Goal: Information Seeking & Learning: Compare options

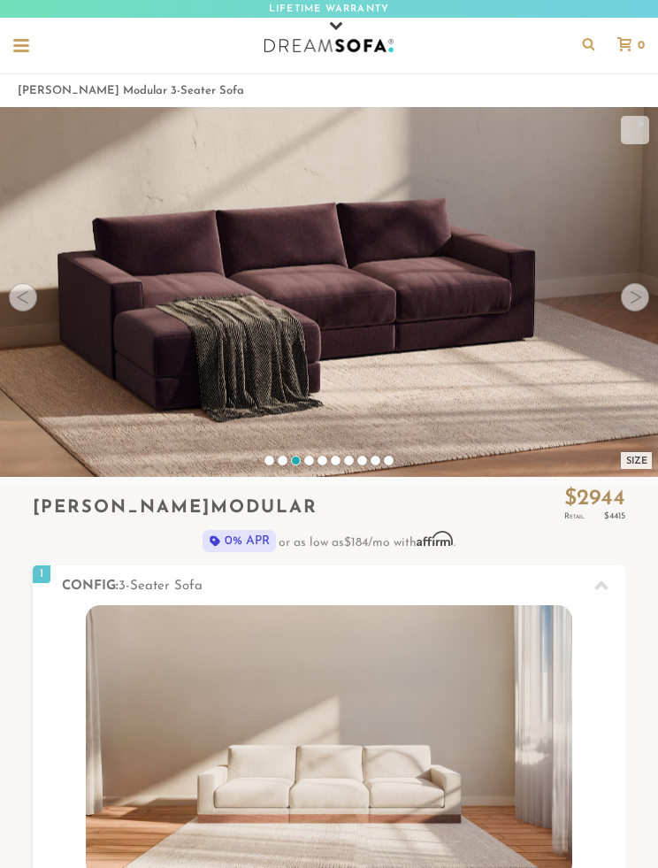
click at [645, 295] on div at bounding box center [635, 297] width 28 height 28
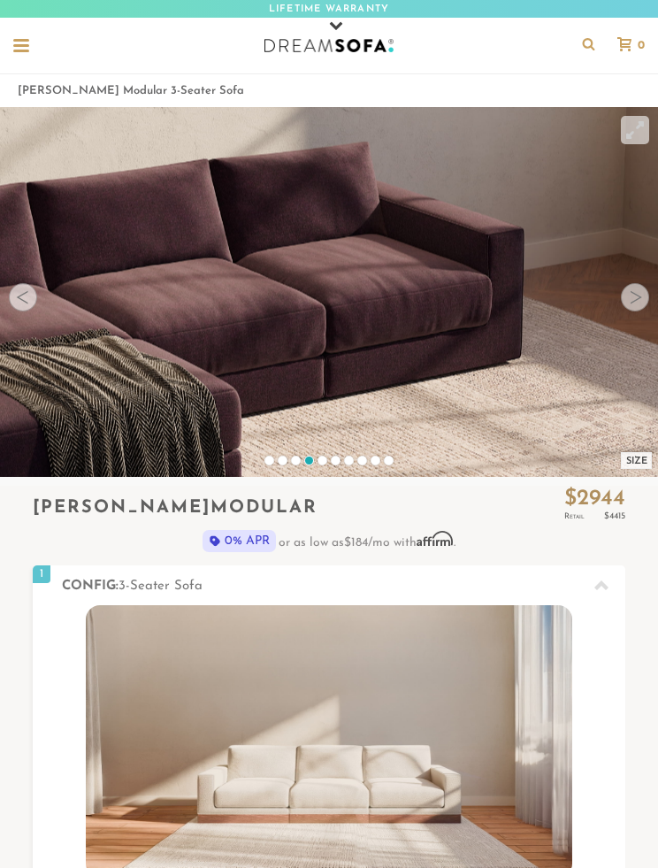
click at [645, 297] on div at bounding box center [635, 297] width 28 height 28
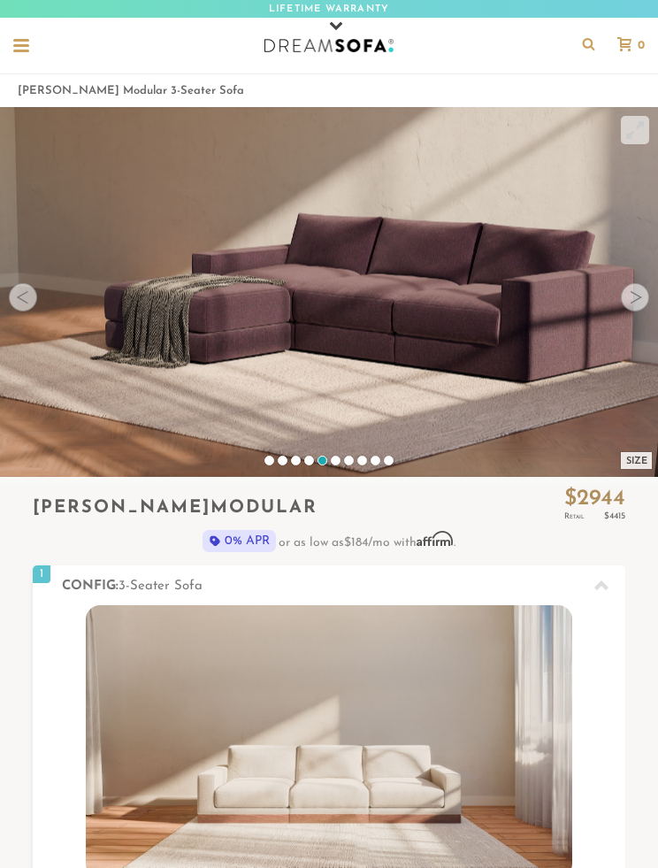
click at [640, 306] on div at bounding box center [635, 297] width 28 height 28
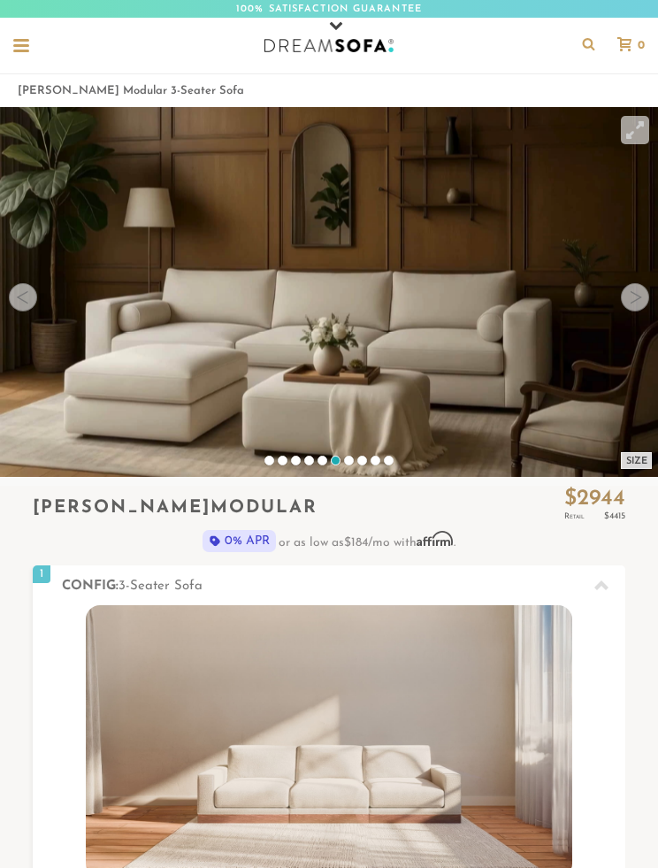
click at [647, 304] on div at bounding box center [635, 297] width 28 height 28
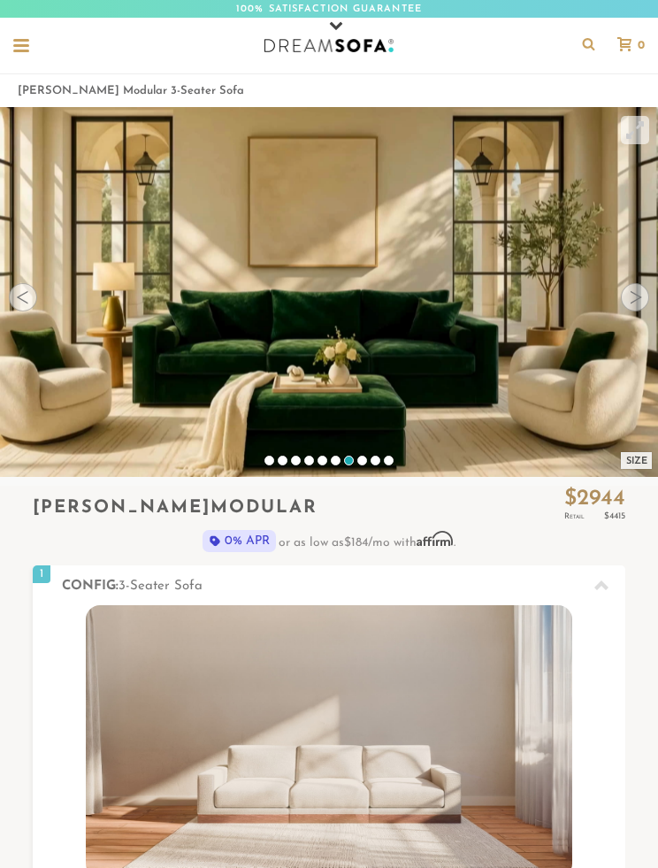
click at [632, 306] on div at bounding box center [635, 297] width 28 height 28
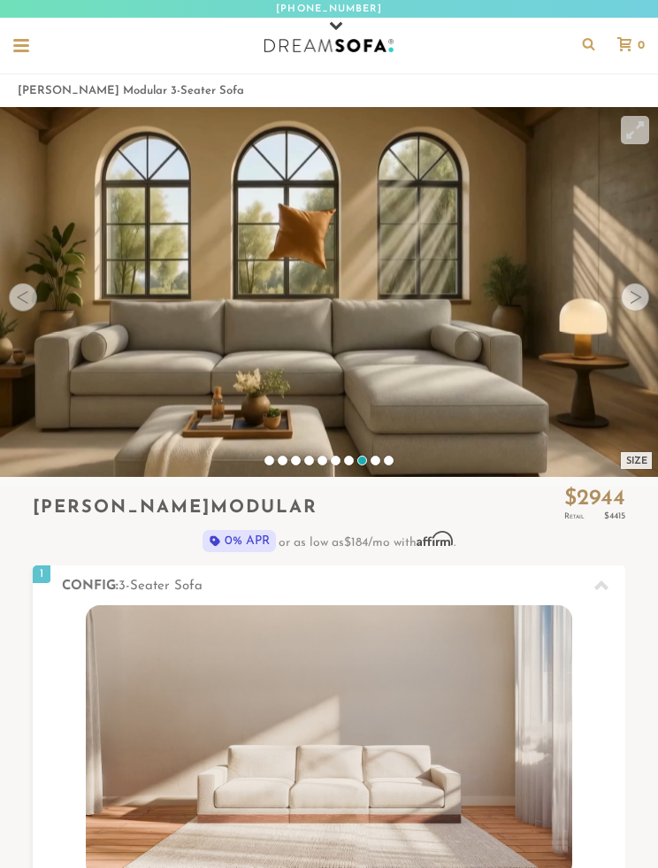
click at [626, 302] on div at bounding box center [635, 297] width 28 height 28
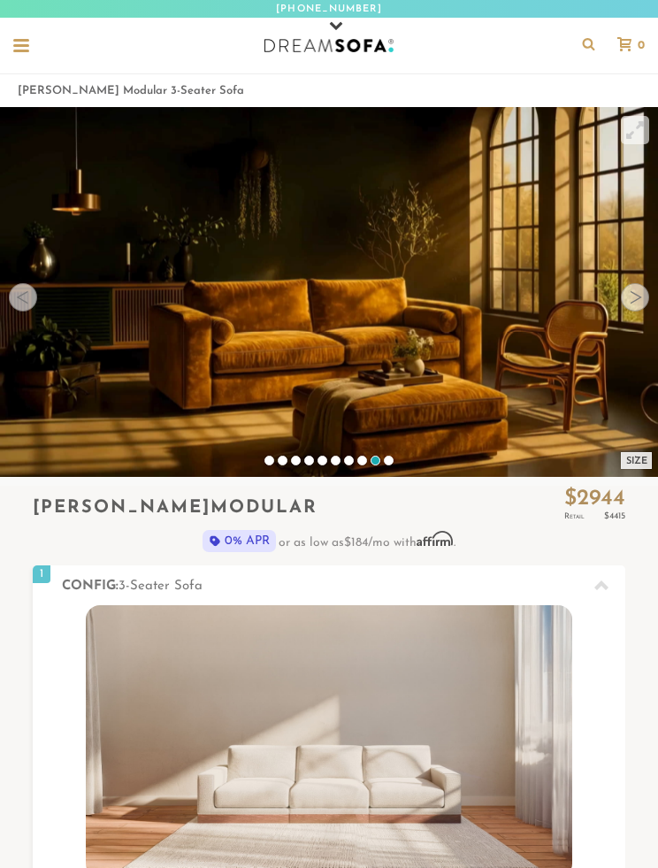
click at [633, 304] on div at bounding box center [635, 297] width 28 height 28
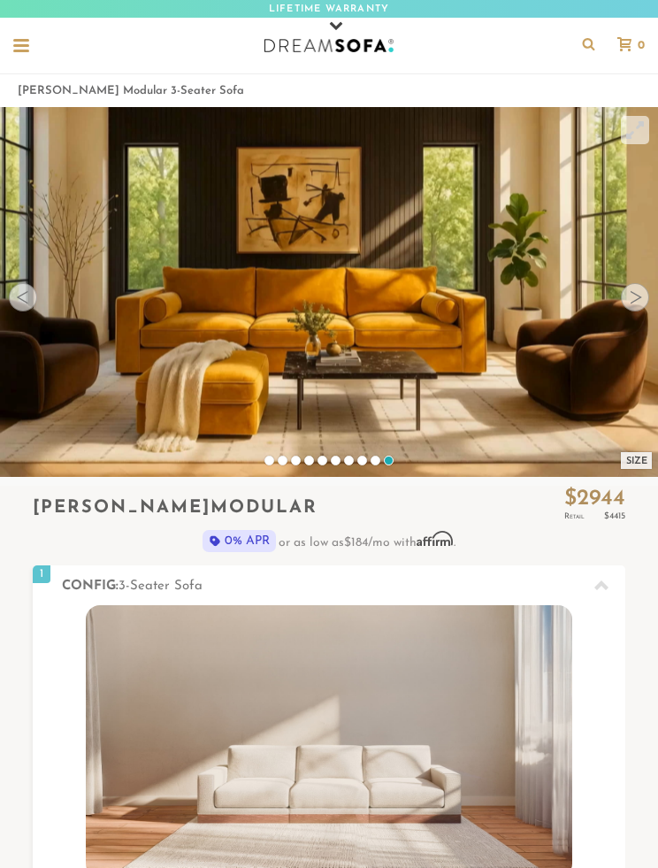
click at [638, 302] on div at bounding box center [635, 297] width 28 height 28
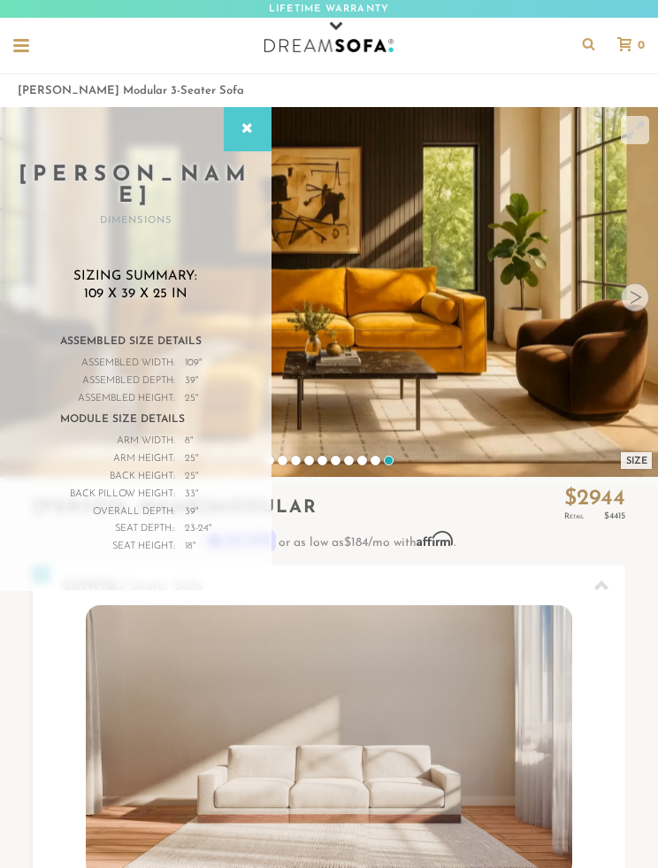
click at [641, 304] on div at bounding box center [635, 297] width 28 height 28
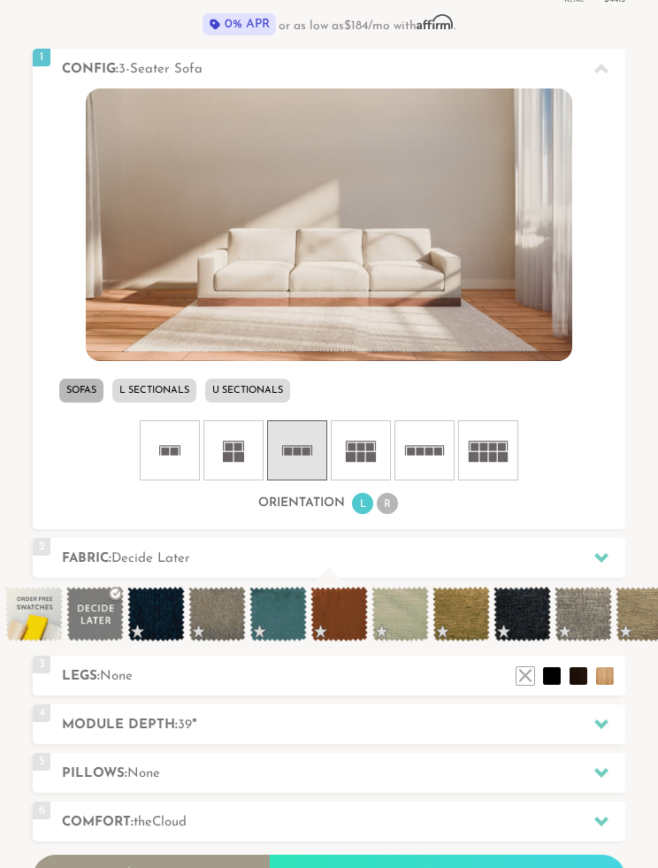
scroll to position [485, 0]
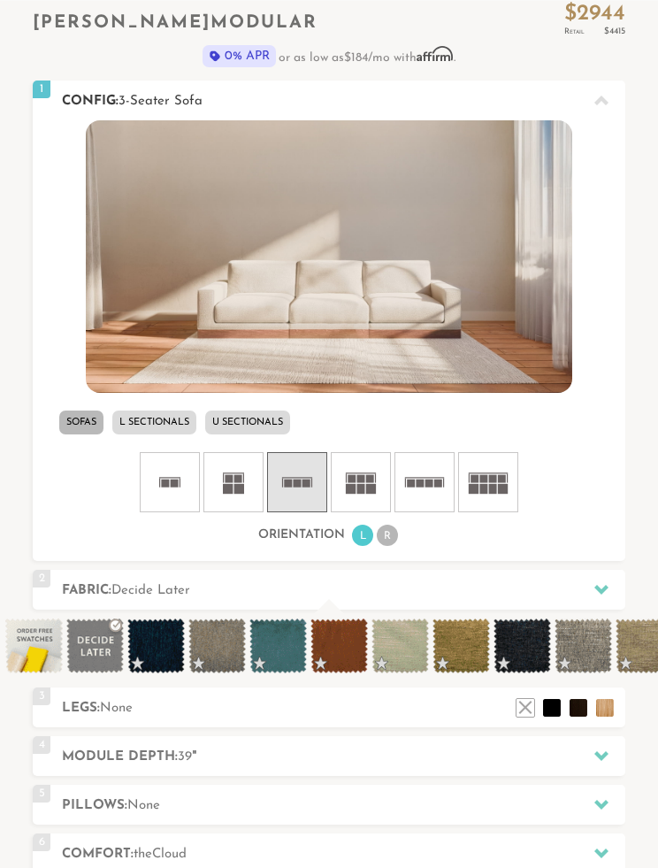
click at [394, 533] on li "R" at bounding box center [387, 535] width 21 height 21
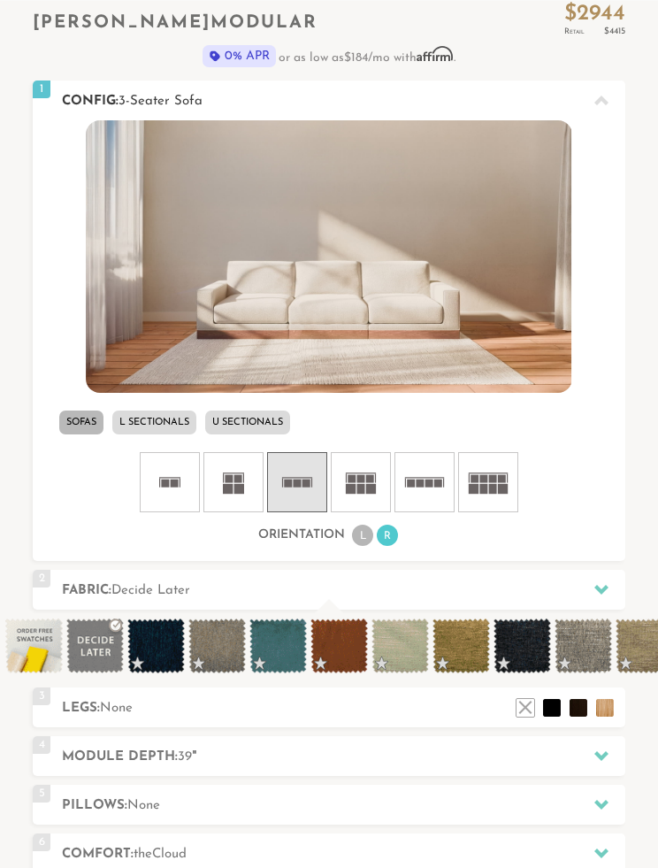
click at [364, 540] on li "L" at bounding box center [362, 535] width 21 height 21
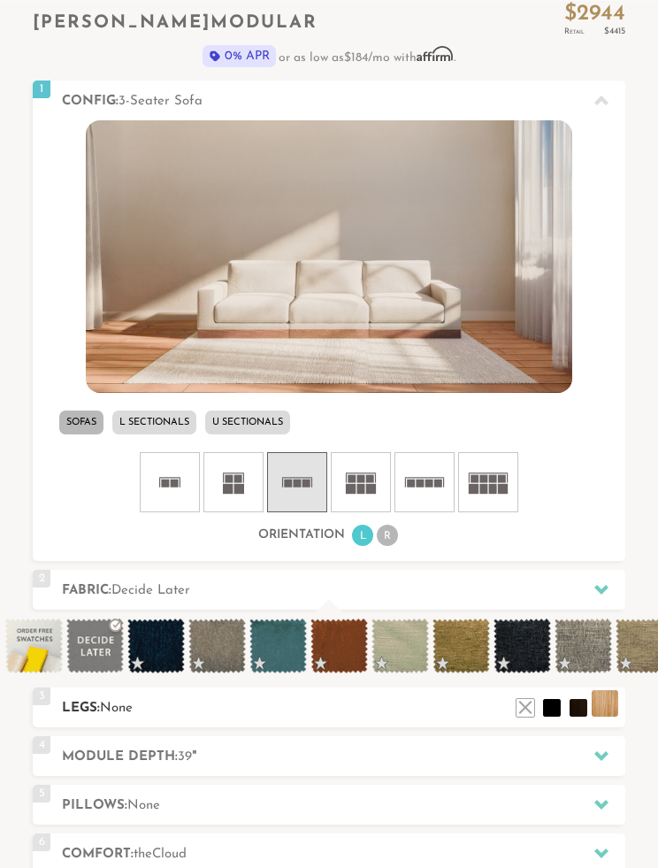
click at [605, 703] on li at bounding box center [605, 703] width 27 height 27
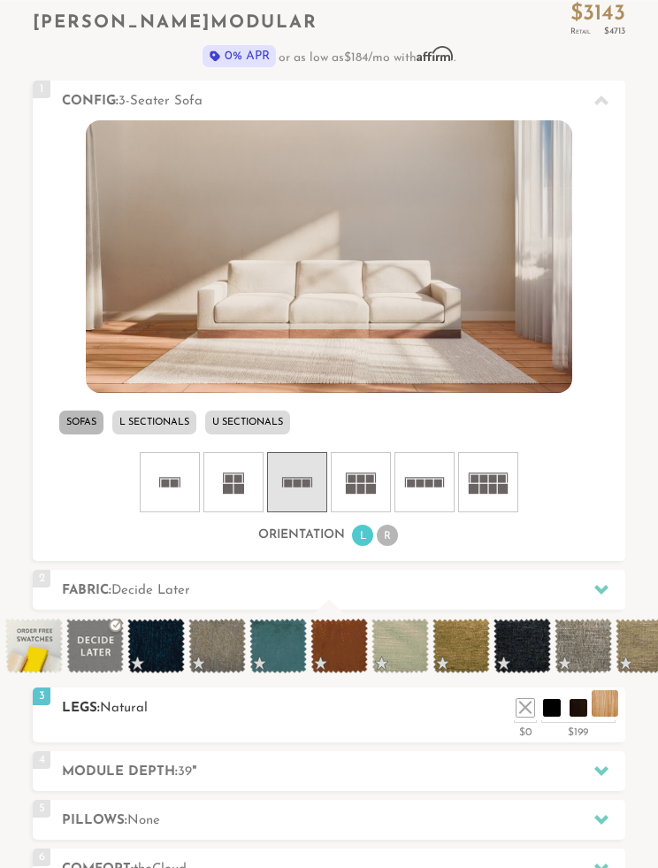
scroll to position [16023, 658]
click at [531, 702] on li at bounding box center [525, 703] width 27 height 27
click at [153, 423] on li "L Sectionals" at bounding box center [154, 422] width 84 height 24
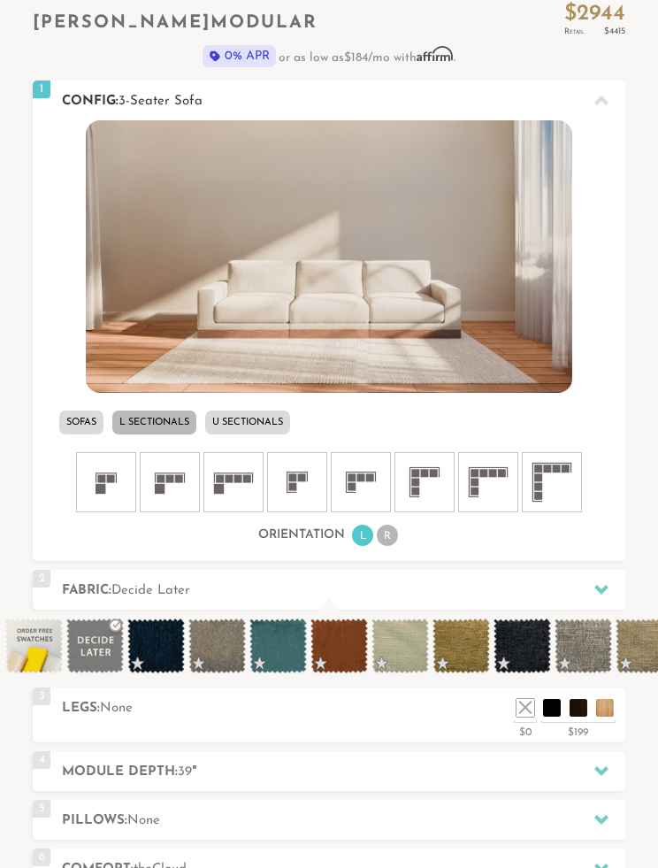
click at [409, 531] on div "Orientation L R" at bounding box center [329, 535] width 593 height 24
click at [398, 533] on li "R" at bounding box center [387, 535] width 21 height 21
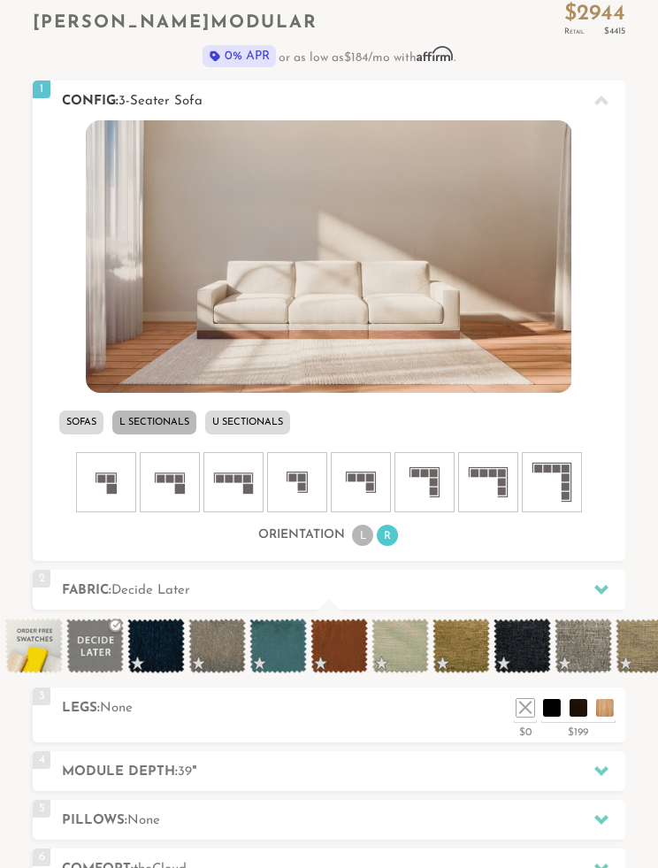
click at [360, 536] on li "L" at bounding box center [362, 535] width 21 height 21
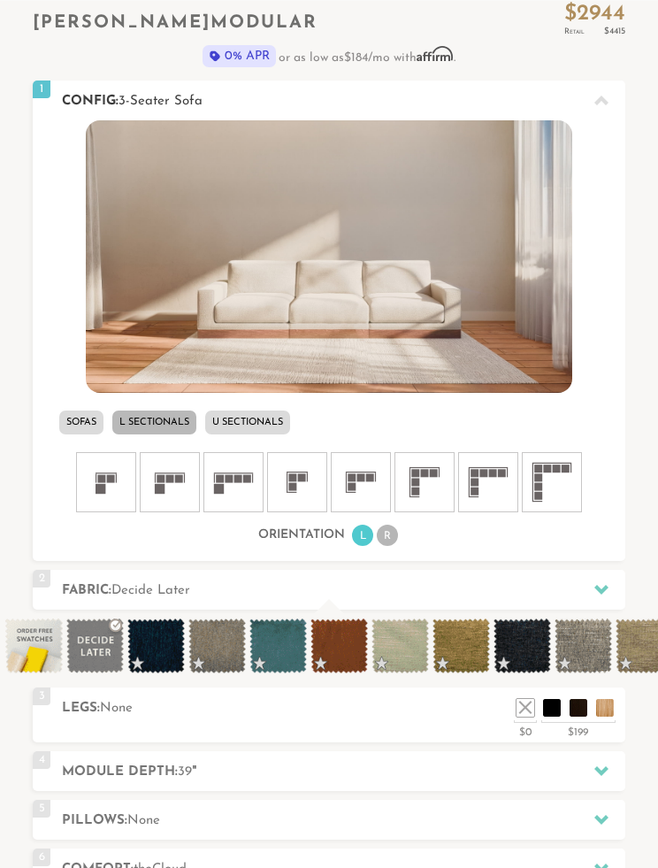
click at [86, 419] on li "Sofas" at bounding box center [81, 422] width 44 height 24
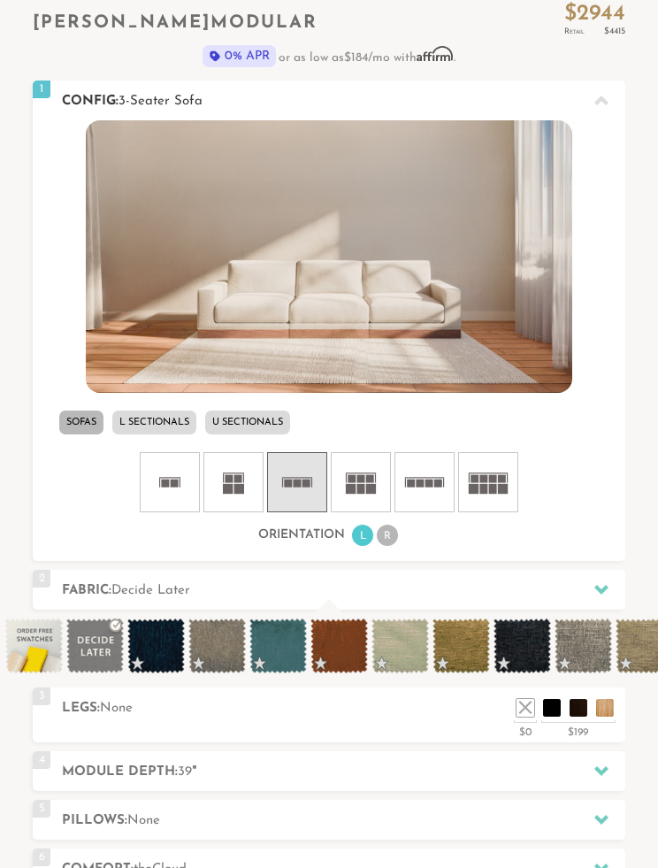
click at [167, 424] on li "L Sectionals" at bounding box center [154, 422] width 84 height 24
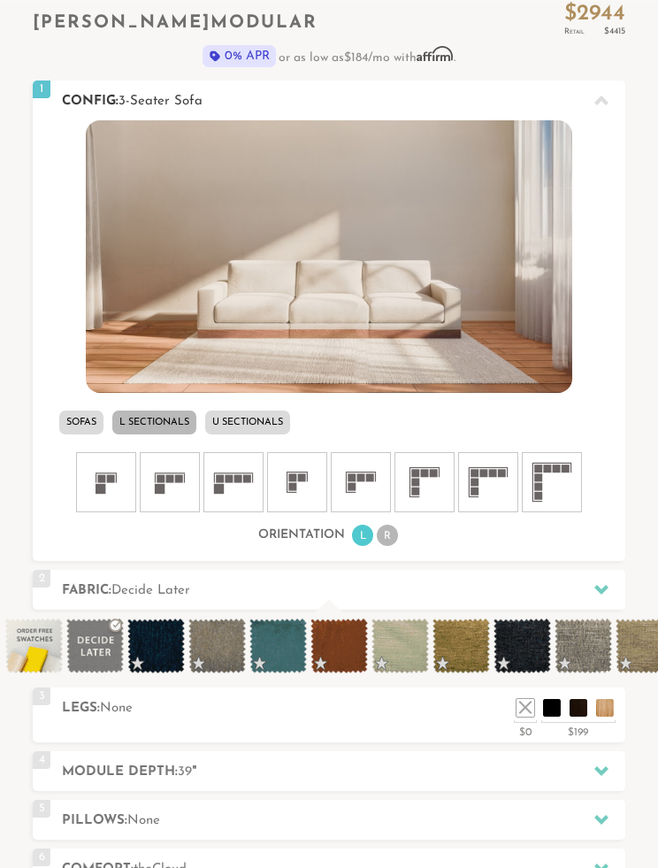
click at [237, 479] on rect at bounding box center [238, 479] width 8 height 8
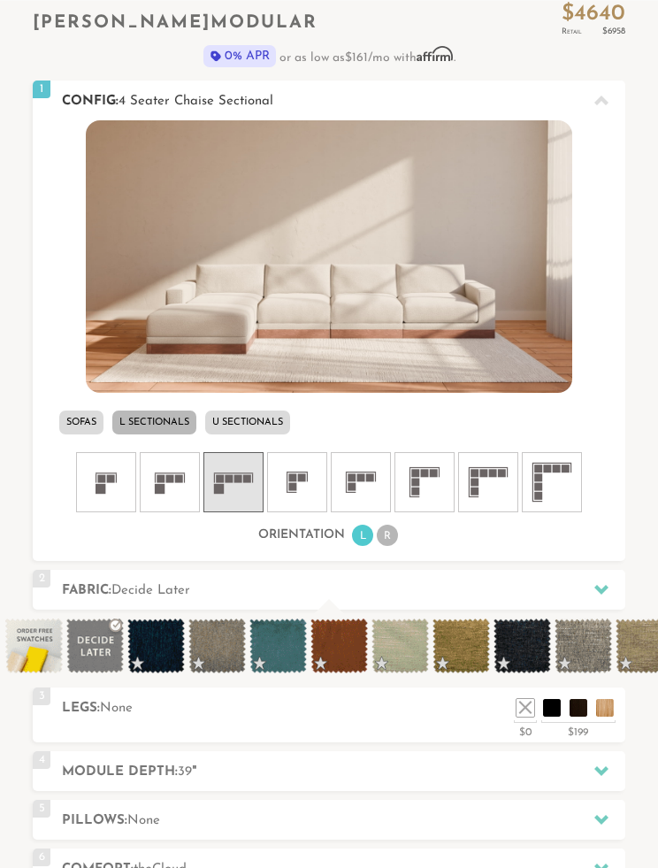
click at [406, 530] on div "Orientation L R" at bounding box center [329, 535] width 593 height 24
click at [396, 537] on li "R" at bounding box center [387, 535] width 21 height 21
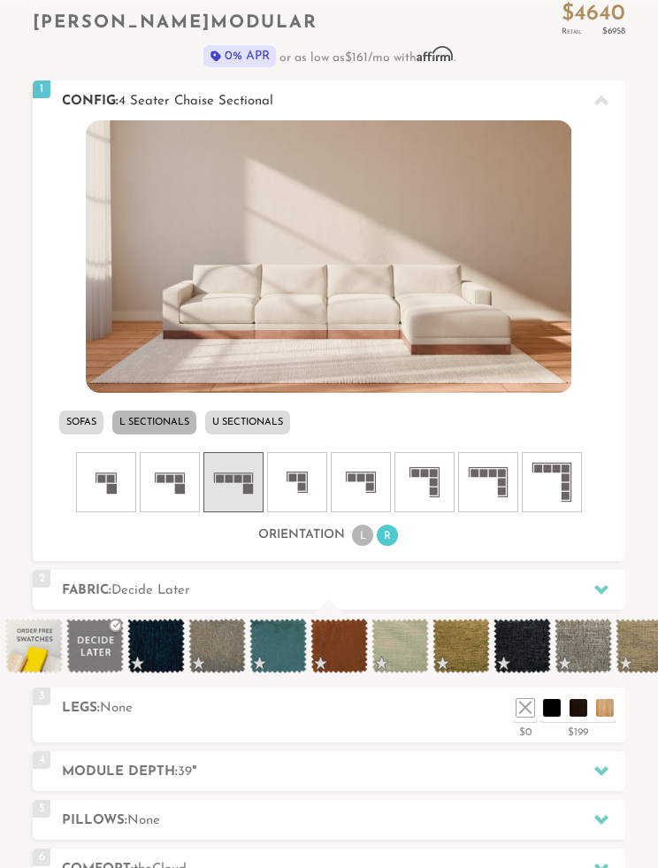
click at [254, 420] on li "U Sectionals" at bounding box center [247, 422] width 85 height 24
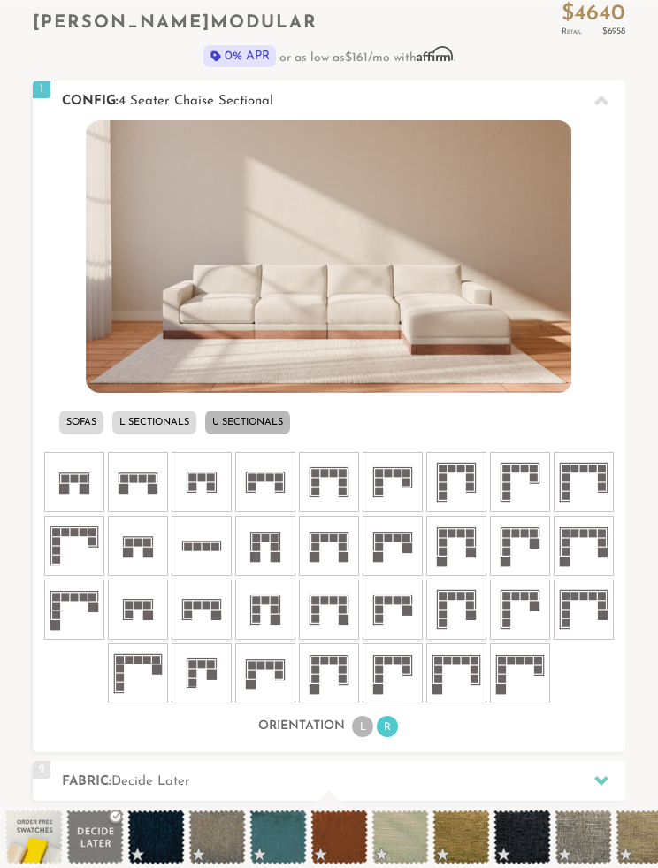
scroll to position [16214, 658]
click at [464, 548] on icon at bounding box center [456, 545] width 53 height 53
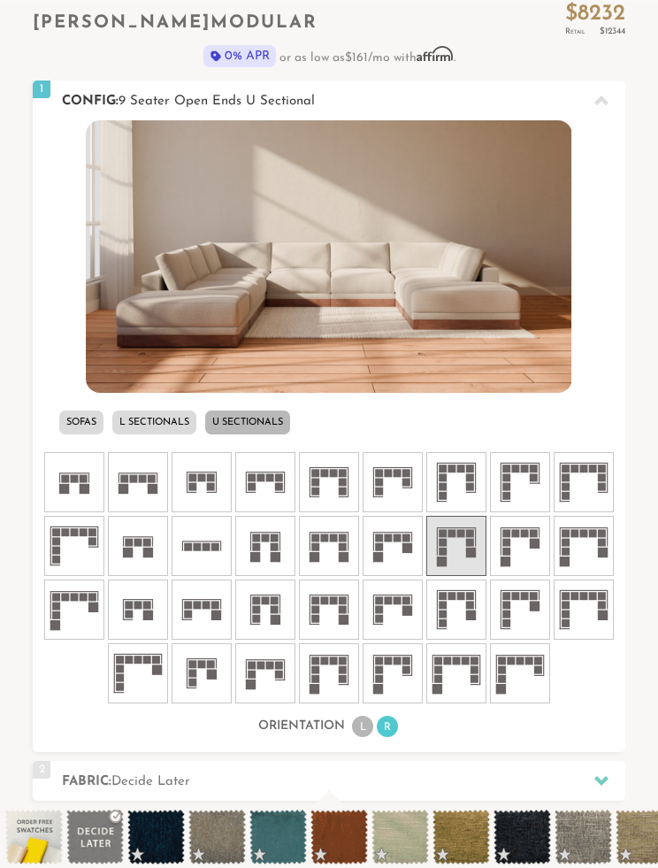
scroll to position [16234, 658]
click at [405, 548] on rect at bounding box center [407, 548] width 10 height 10
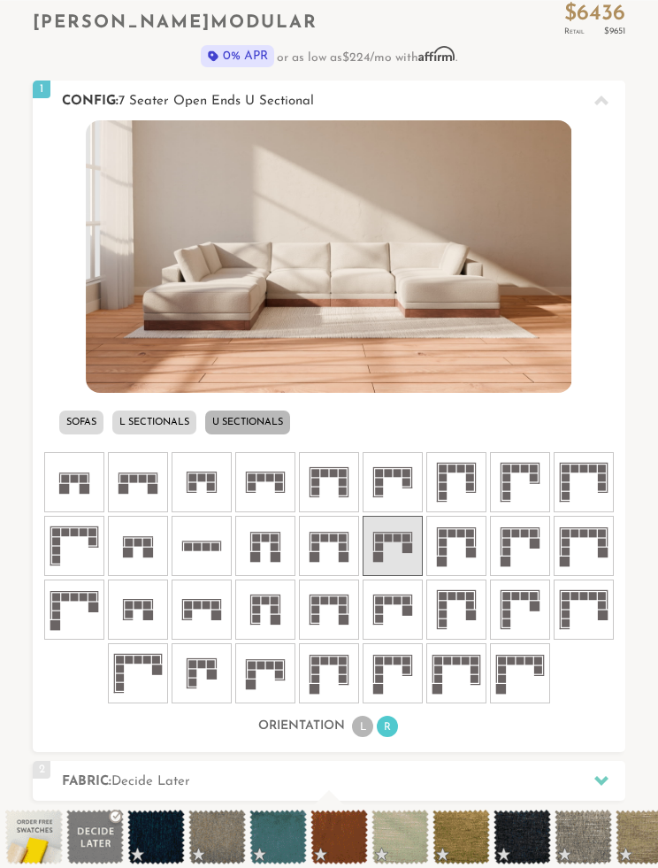
click at [147, 478] on icon at bounding box center [137, 482] width 53 height 53
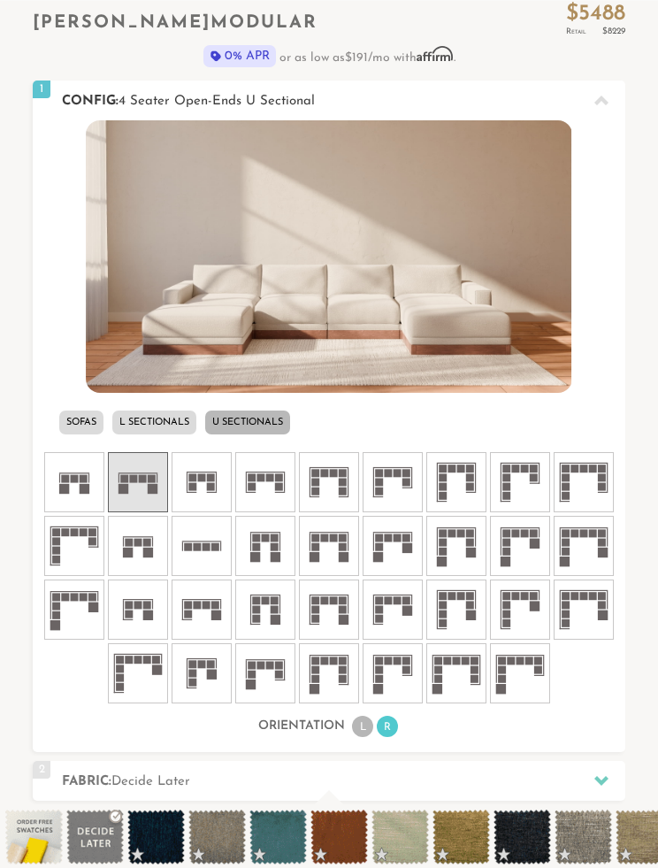
click at [165, 418] on li "L Sectionals" at bounding box center [154, 422] width 84 height 24
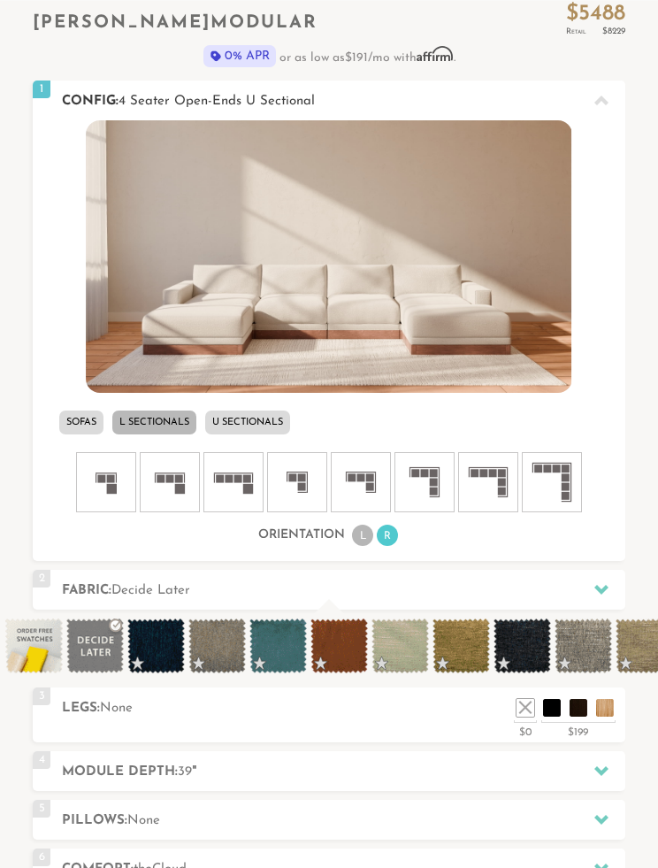
click at [563, 485] on rect at bounding box center [566, 487] width 8 height 8
